Goal: Information Seeking & Learning: Find specific fact

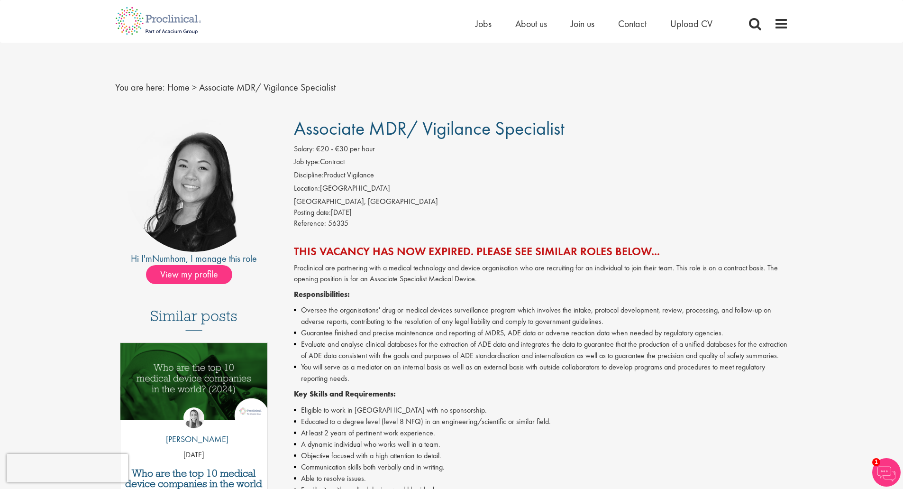
click at [352, 148] on span "€20 - €30 per hour" at bounding box center [345, 149] width 59 height 10
drag, startPoint x: 352, startPoint y: 148, endPoint x: 341, endPoint y: 147, distance: 11.5
click at [341, 147] on span "€20 - €30 per hour" at bounding box center [345, 149] width 59 height 10
click at [320, 145] on span "€20 - €30 per hour" at bounding box center [345, 149] width 59 height 10
drag, startPoint x: 314, startPoint y: 147, endPoint x: 374, endPoint y: 148, distance: 60.2
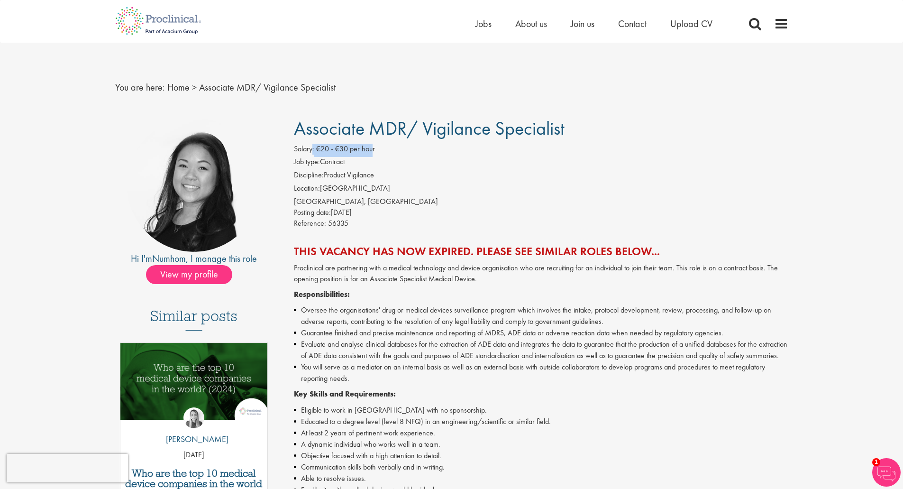
click at [374, 148] on span "Salary: €20 - €30 per hour" at bounding box center [334, 149] width 81 height 10
click at [374, 148] on span "€20 - €30 per hour" at bounding box center [345, 149] width 59 height 10
drag, startPoint x: 374, startPoint y: 148, endPoint x: 319, endPoint y: 146, distance: 55.5
click at [319, 146] on span "€20 - €30 per hour" at bounding box center [345, 149] width 59 height 10
copy div "€20 - €30 per hour"
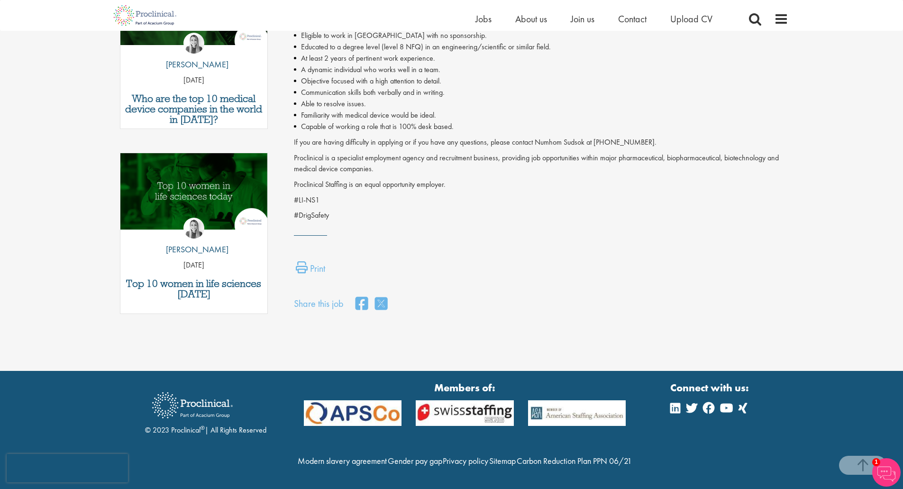
scroll to position [383, 0]
